Goal: Information Seeking & Learning: Learn about a topic

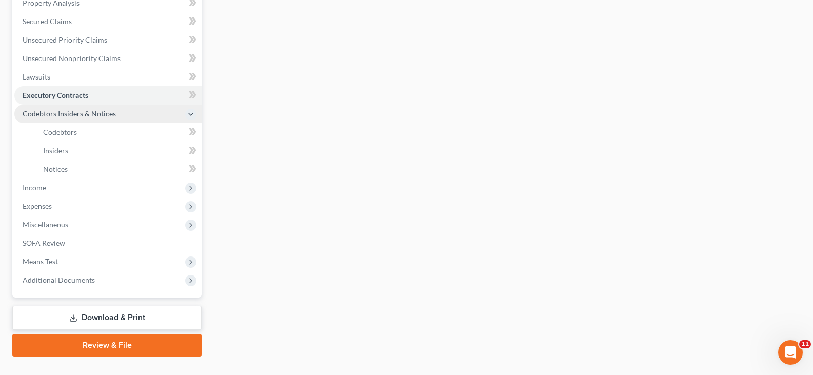
click at [47, 111] on span "Codebtors Insiders & Notices" at bounding box center [69, 113] width 93 height 9
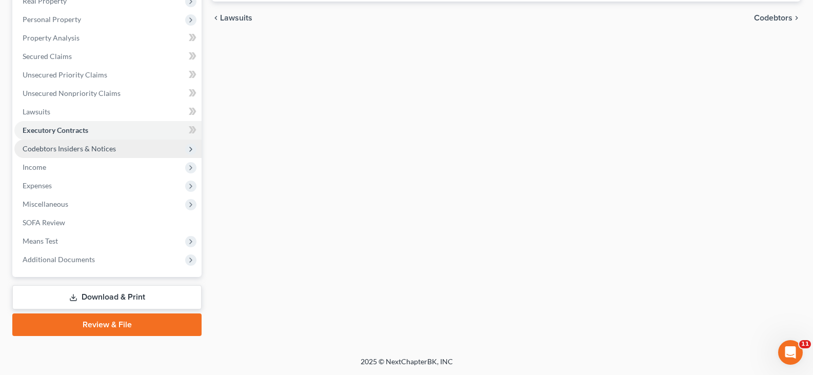
scroll to position [170, 0]
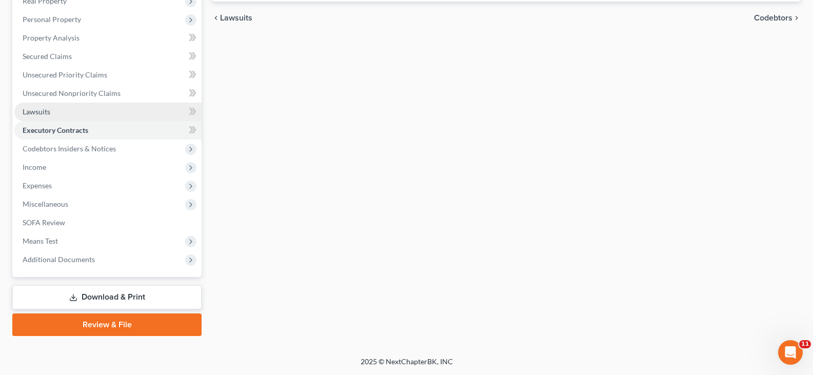
click at [47, 112] on span "Lawsuits" at bounding box center [37, 111] width 28 height 9
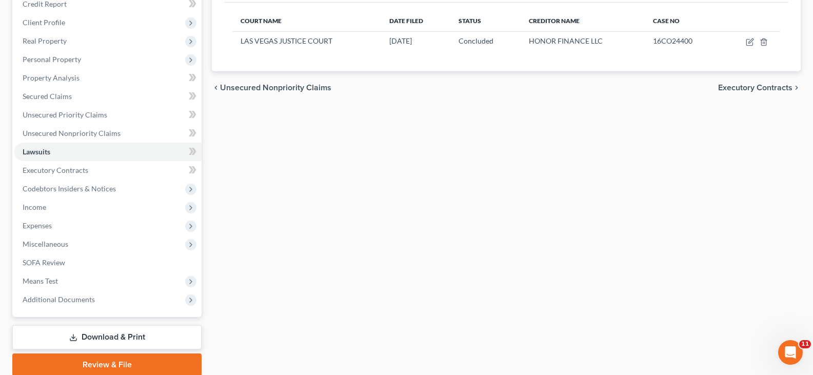
scroll to position [154, 0]
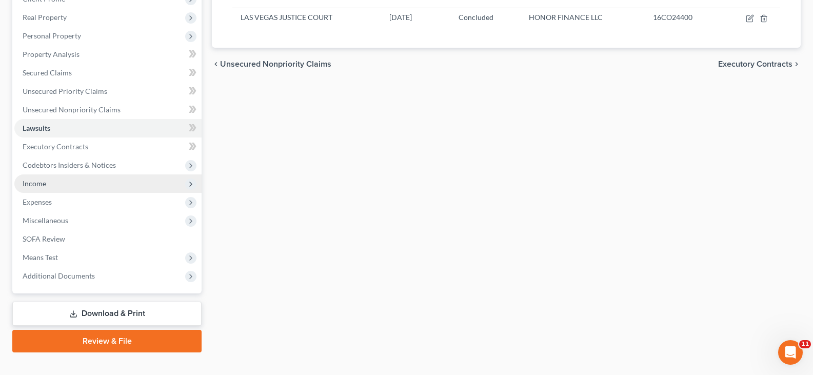
click at [35, 186] on span "Income" at bounding box center [35, 183] width 24 height 9
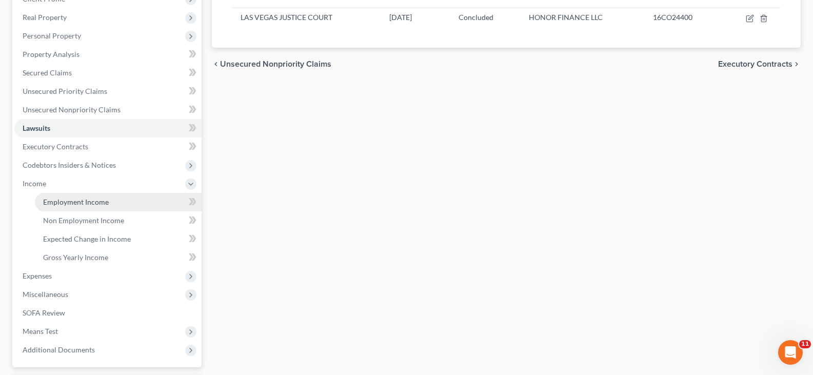
click at [48, 202] on span "Employment Income" at bounding box center [76, 201] width 66 height 9
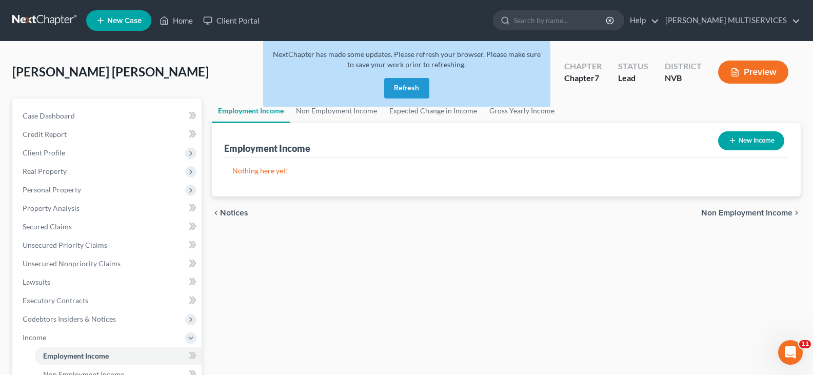
click at [414, 94] on button "Refresh" at bounding box center [406, 88] width 45 height 21
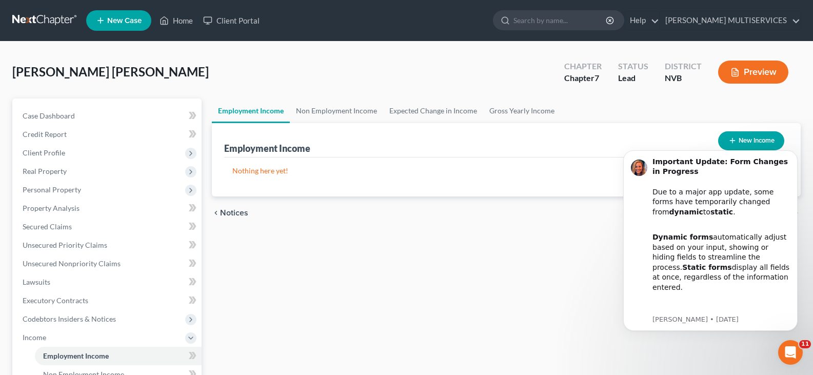
click at [441, 250] on div "Employment Income Non Employment Income Expected Change in Income Gross Yearly …" at bounding box center [506, 339] width 599 height 482
click at [257, 113] on link "Employment Income" at bounding box center [251, 110] width 78 height 25
click at [505, 260] on div "Employment Income Non Employment Income Expected Change in Income Gross Yearly …" at bounding box center [506, 339] width 599 height 482
